Goal: Transaction & Acquisition: Subscribe to service/newsletter

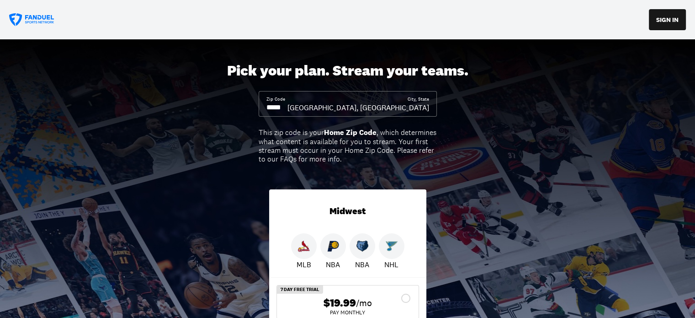
click at [271, 107] on input at bounding box center [276, 107] width 21 height 10
drag, startPoint x: 275, startPoint y: 107, endPoint x: 297, endPoint y: 108, distance: 22.4
click at [287, 108] on input at bounding box center [276, 107] width 21 height 10
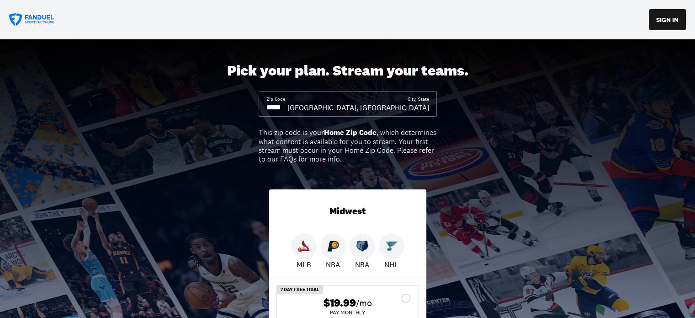
click at [287, 107] on input at bounding box center [276, 107] width 21 height 10
click at [285, 106] on input at bounding box center [276, 107] width 21 height 10
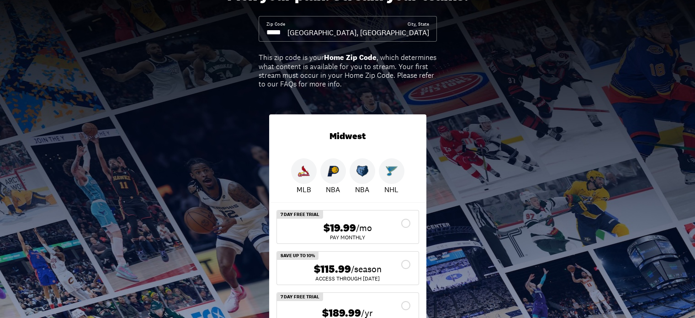
scroll to position [91, 0]
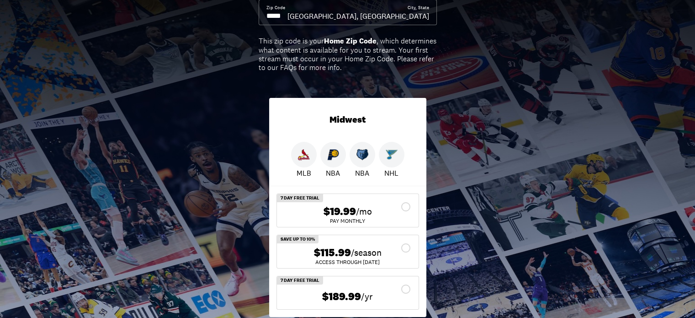
click at [400, 156] on div at bounding box center [392, 155] width 26 height 26
click at [392, 156] on img at bounding box center [392, 155] width 12 height 12
click at [201, 212] on div "Pick your plan. Stream your teams. Zip Code City, [GEOGRAPHIC_DATA], [GEOGRAPHI…" at bounding box center [347, 136] width 695 height 376
